Goal: Transaction & Acquisition: Purchase product/service

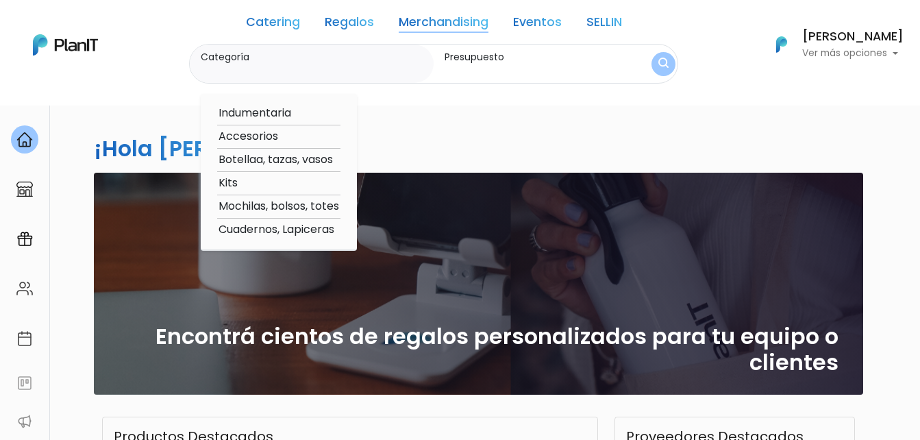
click at [466, 25] on link "Merchandising" at bounding box center [444, 24] width 90 height 16
click at [253, 159] on option "Botellaa, tazas, vasos" at bounding box center [278, 159] width 123 height 17
type input "Botellaa, tazas, vasos"
type input "$0 - $1000"
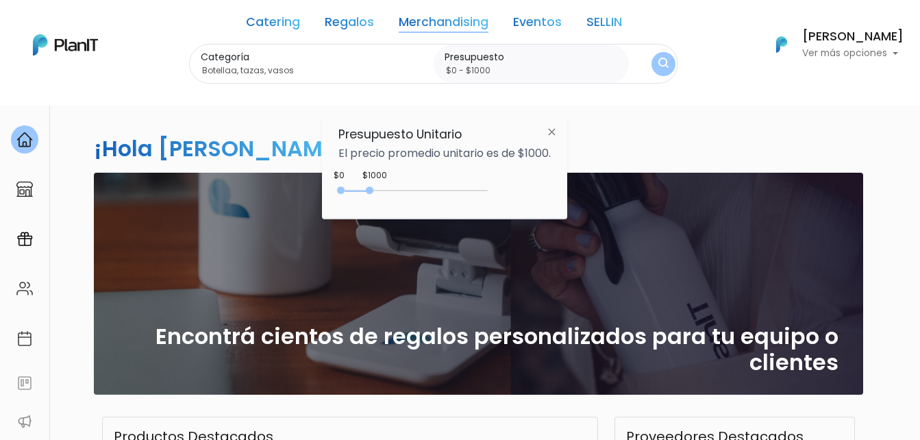
click at [658, 61] on img "submit" at bounding box center [663, 64] width 10 height 13
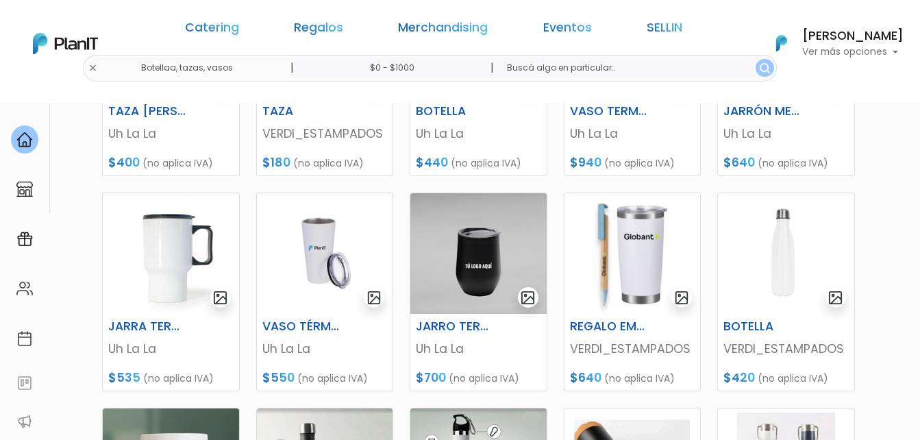
scroll to position [411, 0]
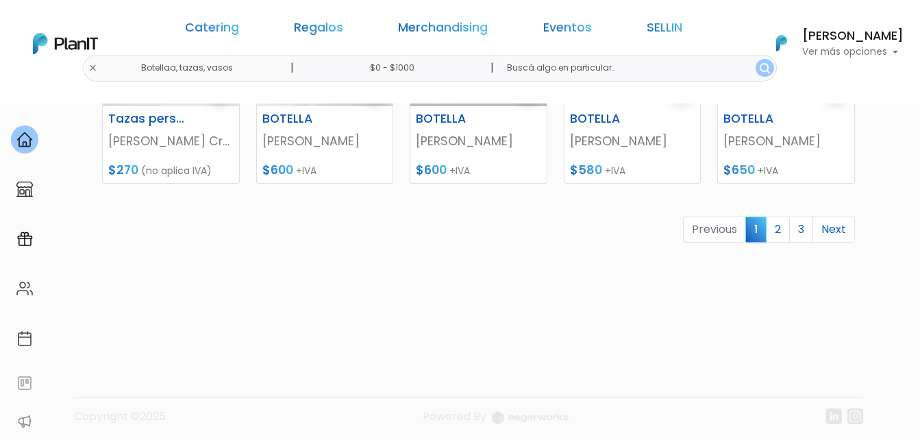
scroll to position [753, 0]
click at [782, 236] on link "2" at bounding box center [778, 229] width 24 height 26
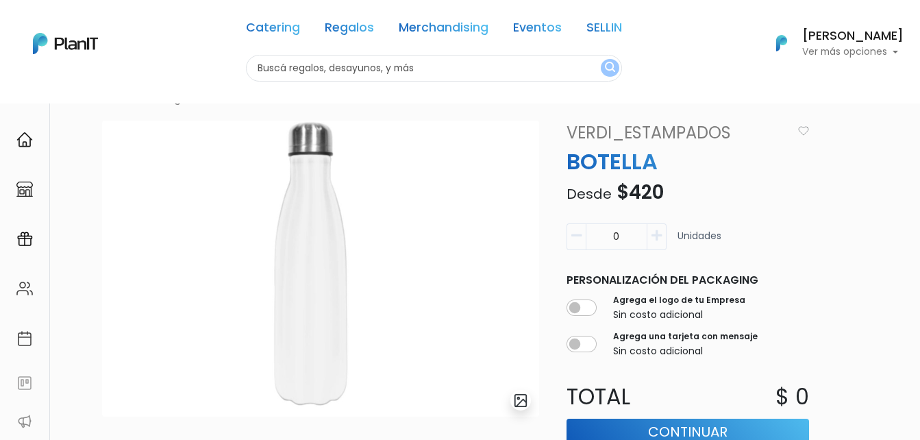
scroll to position [68, 0]
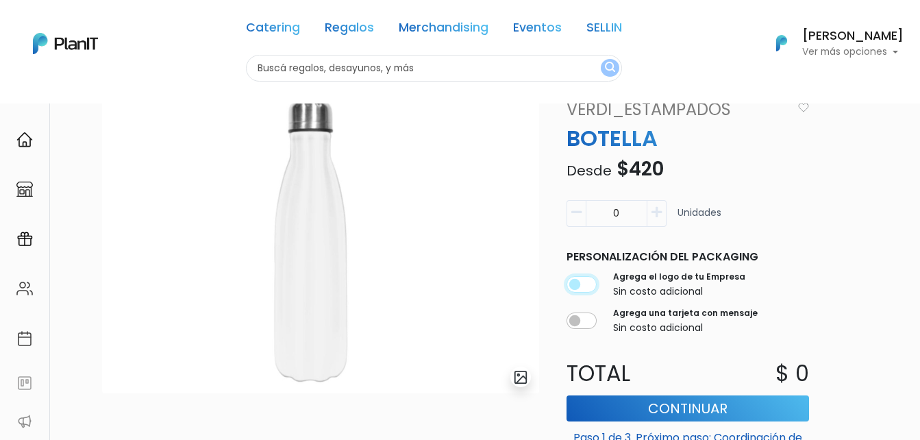
click at [583, 281] on input "checkbox" at bounding box center [581, 284] width 30 height 16
checkbox input "true"
click at [655, 206] on icon "button" at bounding box center [656, 212] width 10 height 12
type input "1"
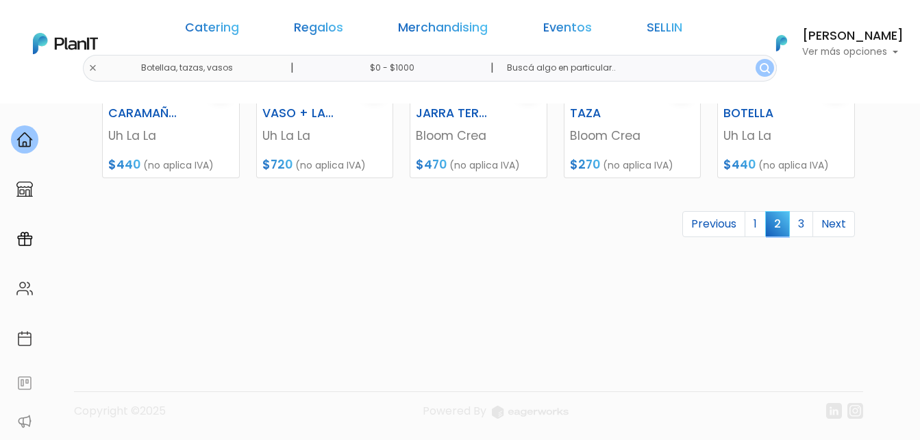
scroll to position [759, 0]
click at [799, 229] on link "3" at bounding box center [801, 223] width 24 height 26
